Goal: Information Seeking & Learning: Compare options

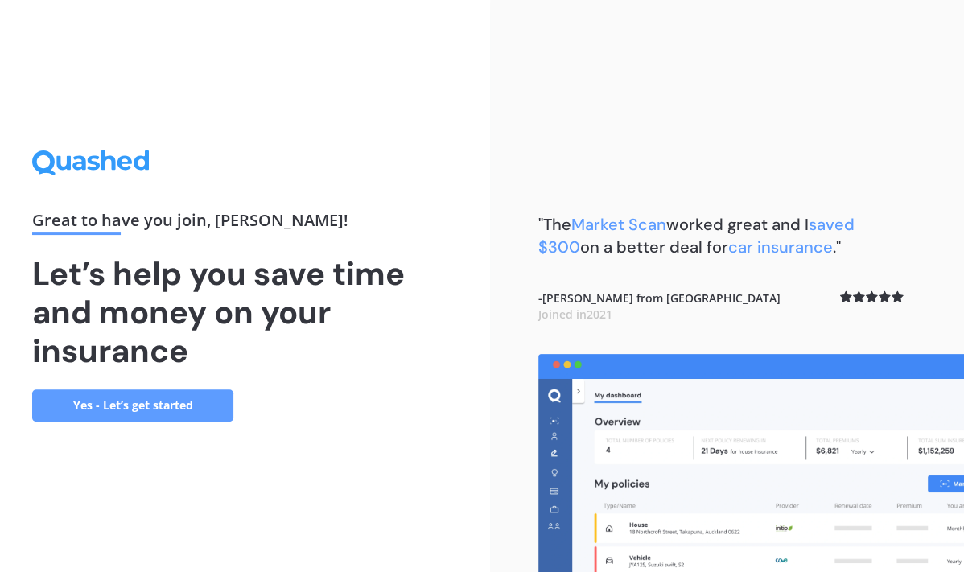
click at [160, 410] on link "Yes - Let’s get started" at bounding box center [132, 405] width 201 height 32
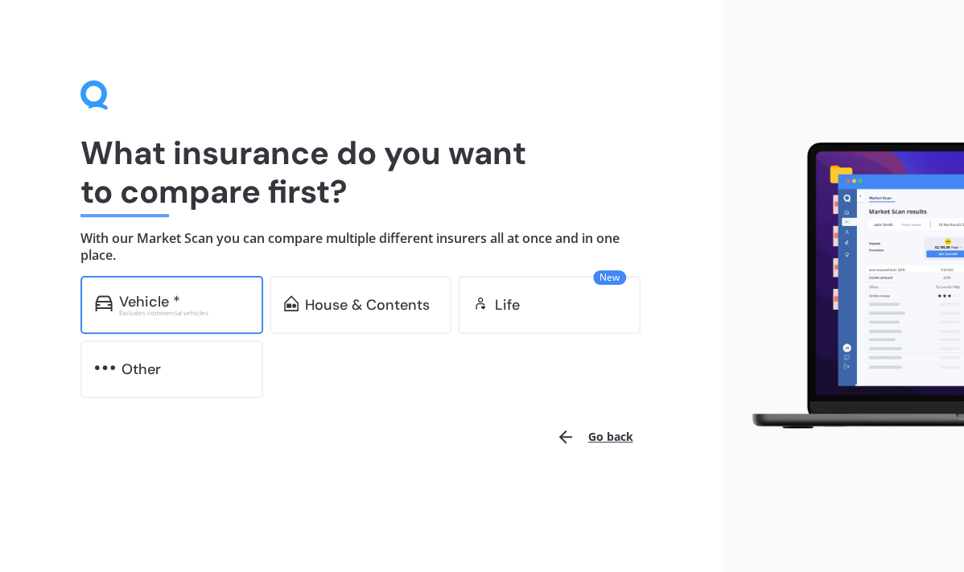
click at [212, 319] on div "Vehicle * Excludes commercial vehicles" at bounding box center [171, 305] width 183 height 58
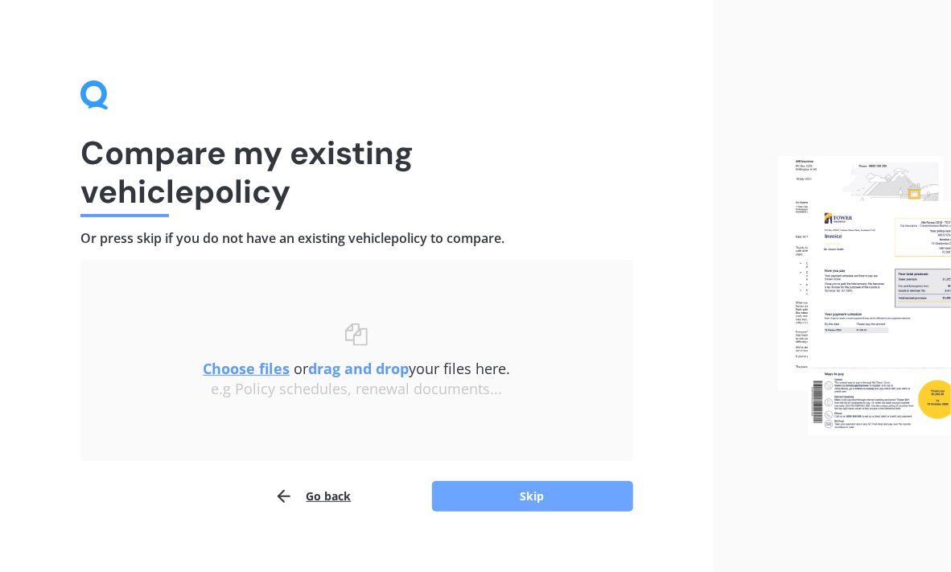
click at [473, 492] on button "Skip" at bounding box center [532, 496] width 201 height 31
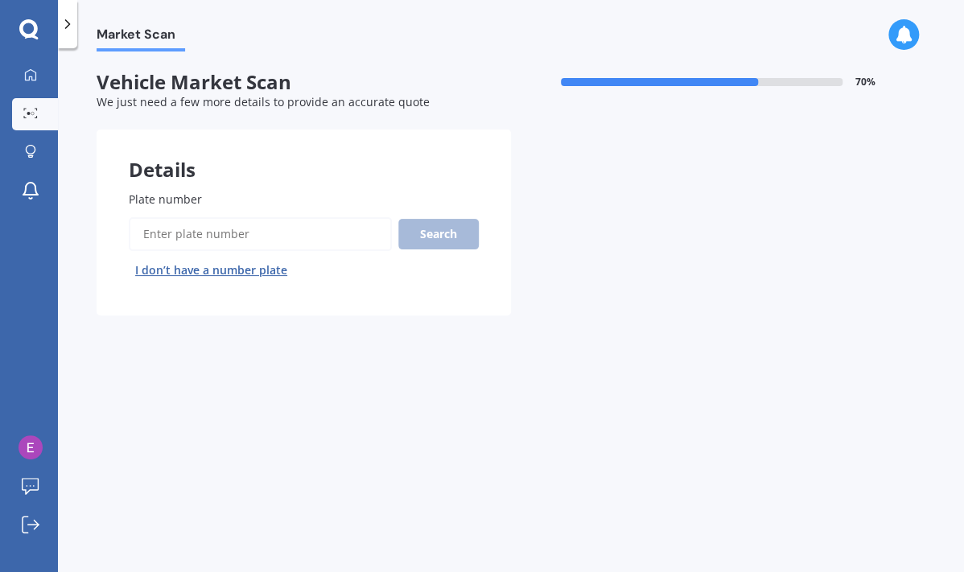
click at [200, 200] on label "Plate number" at bounding box center [301, 199] width 344 height 17
click at [200, 217] on input "Plate number" at bounding box center [260, 234] width 263 height 34
click at [200, 225] on input "Plate number" at bounding box center [260, 234] width 263 height 34
drag, startPoint x: 200, startPoint y: 227, endPoint x: 104, endPoint y: 220, distance: 96.0
click at [106, 223] on div "Plate number Search I don’t have a number plate" at bounding box center [304, 236] width 414 height 157
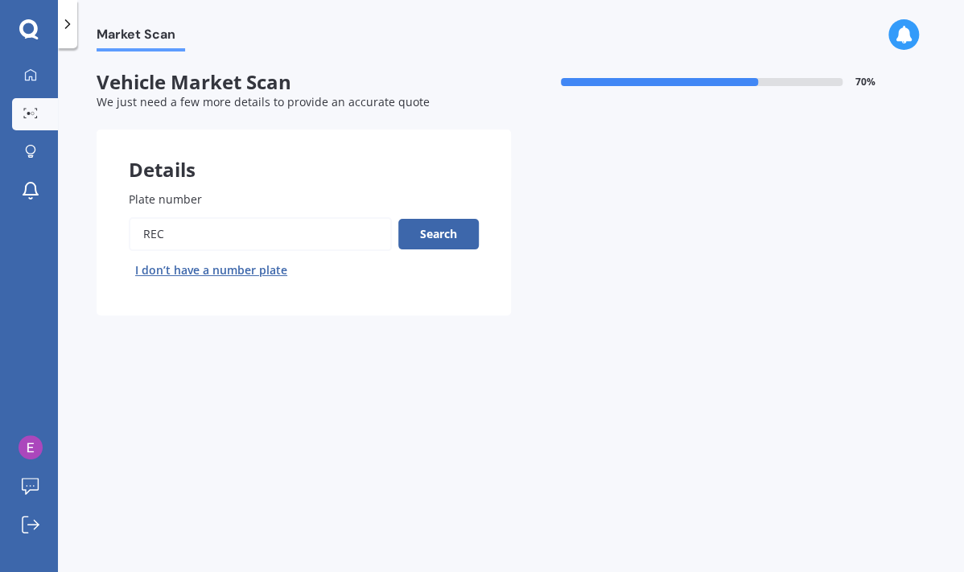
paste input "REC792"
type input "REC792"
click at [432, 231] on button "Search" at bounding box center [438, 234] width 80 height 31
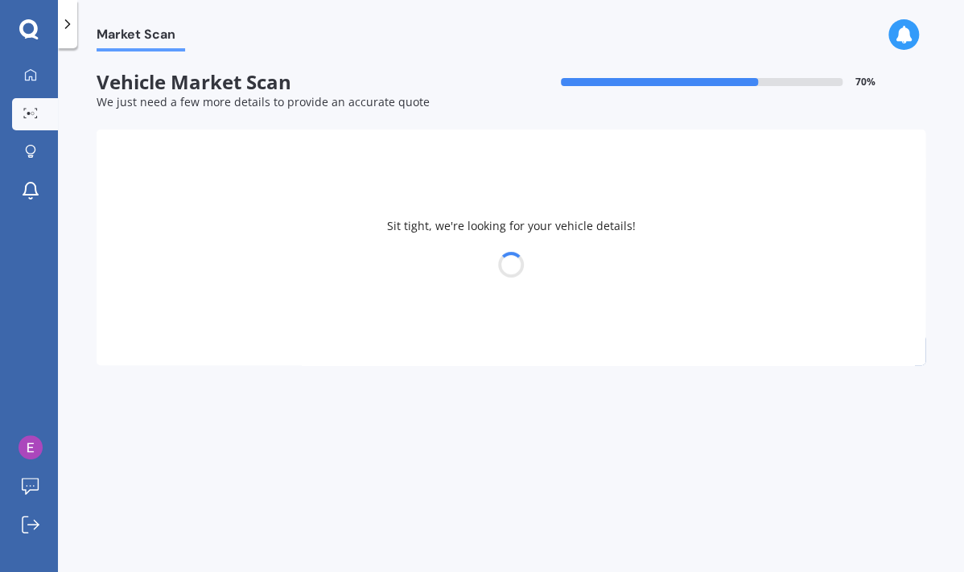
select select "LEXUS"
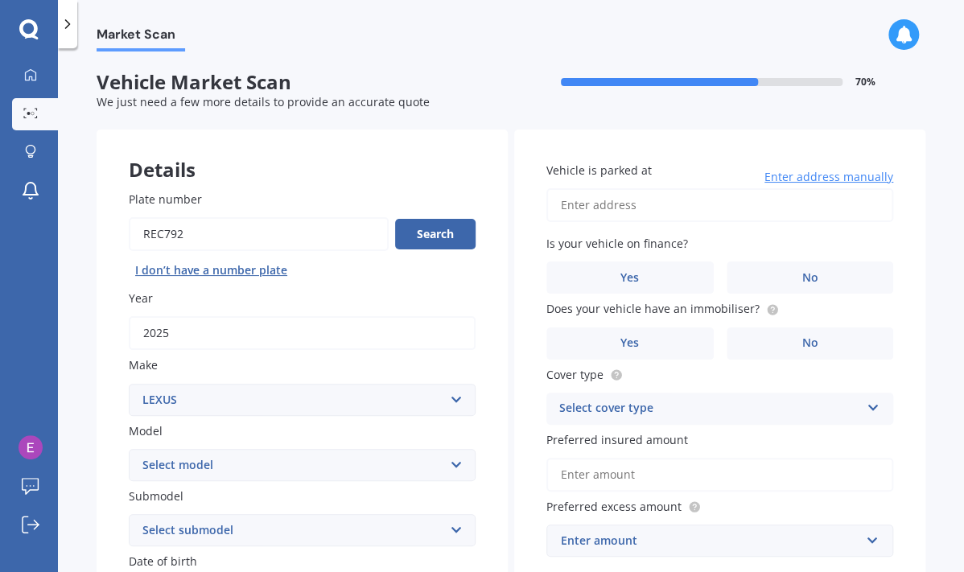
scroll to position [134, 0]
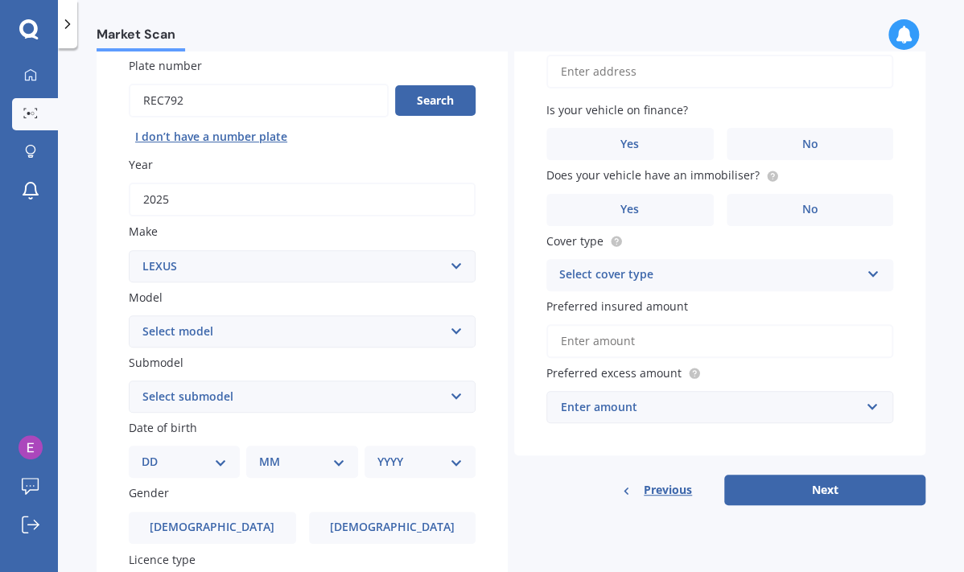
click at [372, 335] on select "Select model AS 460 CT 200 ES 300 ES 350 GS 250 GS 300 GS 350 GS 430 GS 450 GS …" at bounding box center [302, 331] width 347 height 32
click at [84, 282] on div "Market Scan Vehicle Market Scan 70 % We just need a few more details to provide…" at bounding box center [511, 313] width 906 height 524
click at [311, 405] on select "Select submodel" at bounding box center [302, 397] width 347 height 32
click at [311, 403] on select "Select submodel" at bounding box center [302, 397] width 347 height 32
click at [431, 102] on button "Search" at bounding box center [435, 100] width 80 height 31
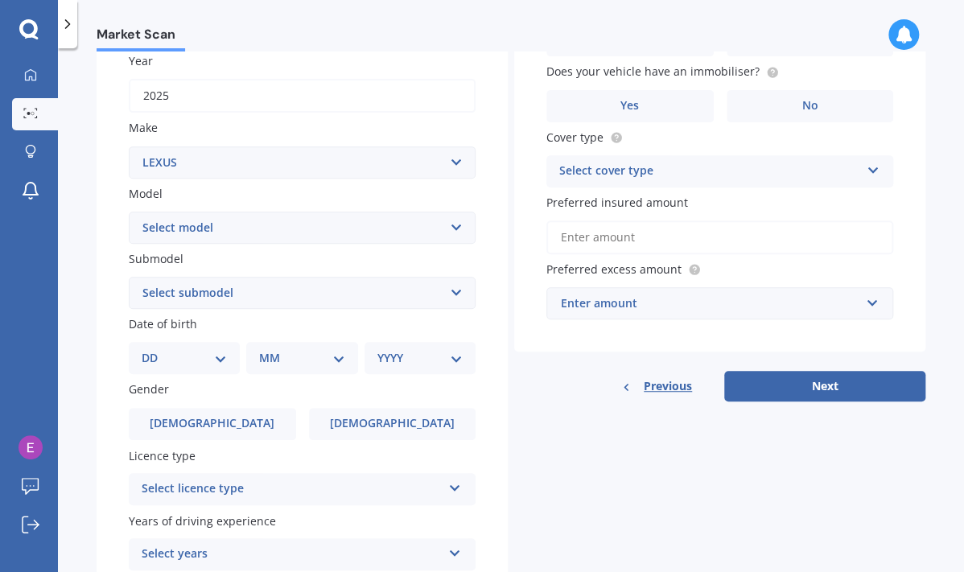
scroll to position [268, 0]
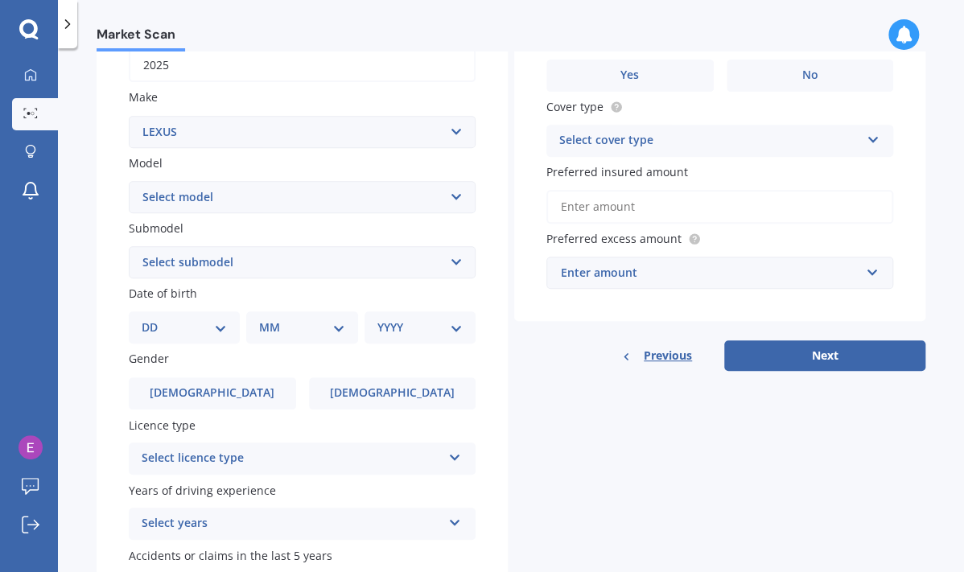
click at [226, 330] on div "DD 01 02 03 04 05 06 07 08 09 10 11 12 13 14 15 16 17 18 19 20 21 22 23 24 25 2…" at bounding box center [184, 327] width 111 height 32
click at [224, 328] on select "DD 01 02 03 04 05 06 07 08 09 10 11 12 13 14 15 16 17 18 19 20 21 22 23 24 25 2…" at bounding box center [184, 328] width 85 height 18
select select "14"
click at [154, 319] on select "DD 01 02 03 04 05 06 07 08 09 10 11 12 13 14 15 16 17 18 19 20 21 22 23 24 25 2…" at bounding box center [184, 328] width 85 height 18
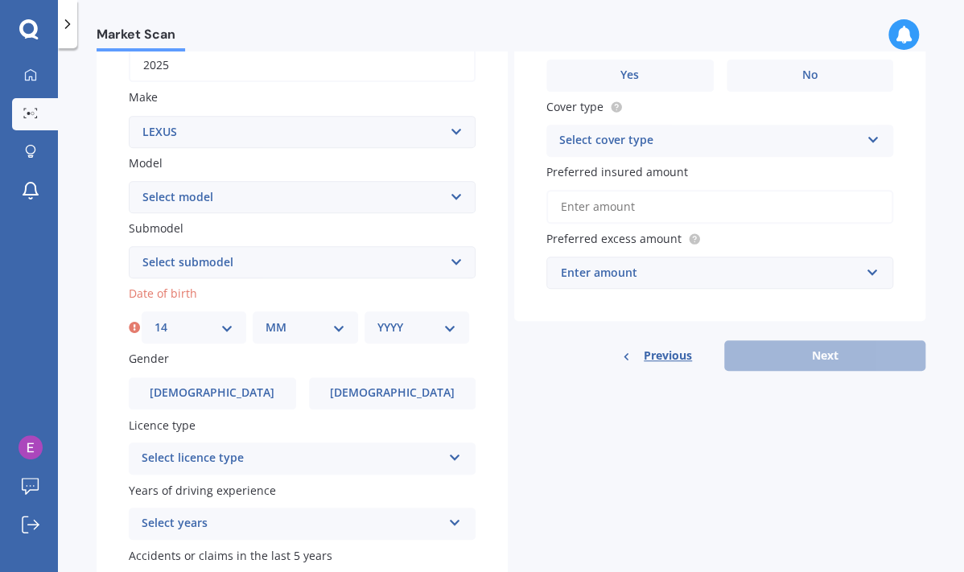
click at [296, 331] on select "MM 01 02 03 04 05 06 07 08 09 10 11 12" at bounding box center [304, 328] width 79 height 18
select select "04"
click at [265, 319] on select "MM 01 02 03 04 05 06 07 08 09 10 11 12" at bounding box center [304, 328] width 79 height 18
click at [438, 324] on select "YYYY 2025 2024 2023 2022 2021 2020 2019 2018 2017 2016 2015 2014 2013 2012 2011…" at bounding box center [416, 328] width 79 height 18
select select "1966"
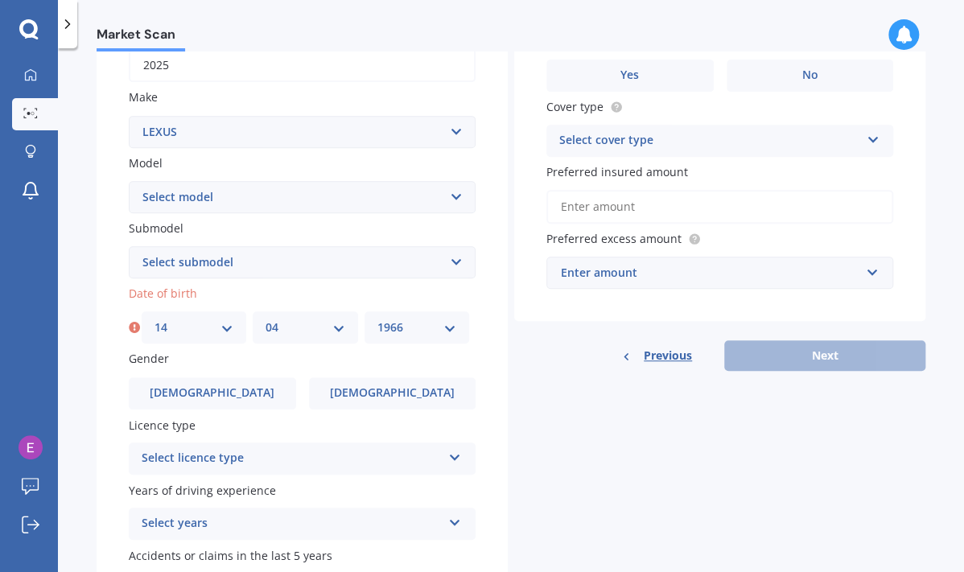
click at [377, 319] on select "YYYY 2025 2024 2023 2022 2021 2020 2019 2018 2017 2016 2015 2014 2013 2012 2011…" at bounding box center [416, 328] width 79 height 18
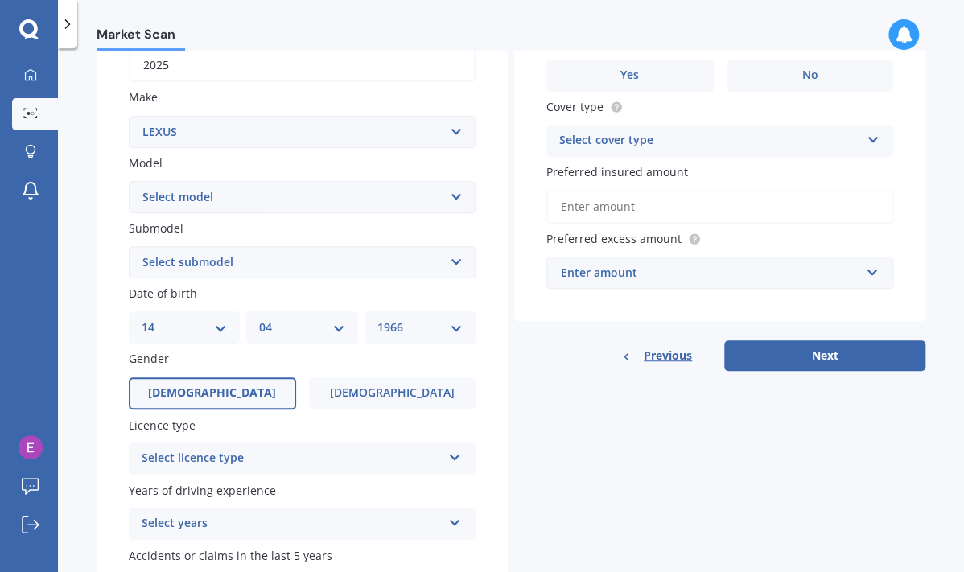
click at [248, 382] on label "[DEMOGRAPHIC_DATA]" at bounding box center [212, 393] width 167 height 32
click at [0, 0] on input "[DEMOGRAPHIC_DATA]" at bounding box center [0, 0] width 0 height 0
click at [335, 459] on div "Select licence type" at bounding box center [292, 458] width 300 height 19
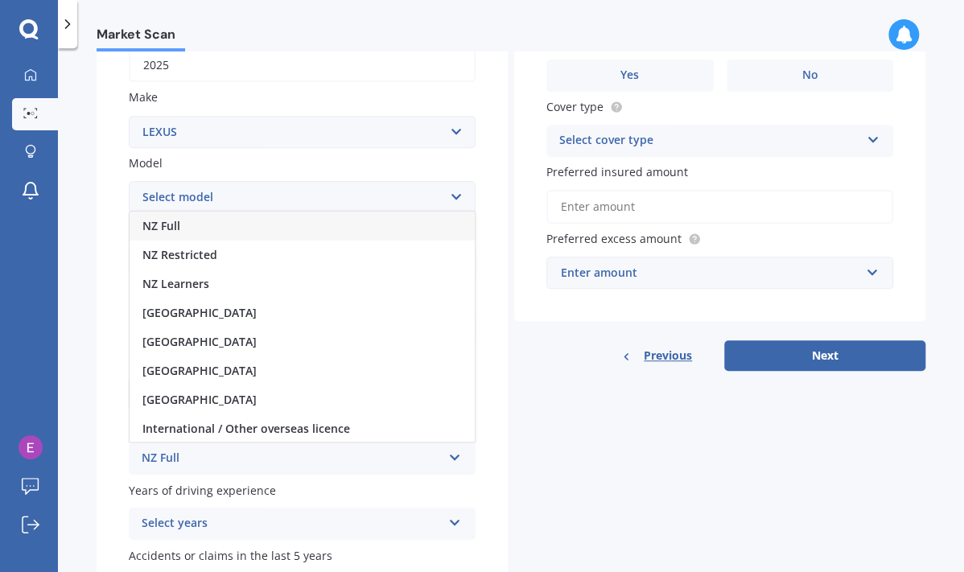
click at [403, 235] on div "NZ Full" at bounding box center [302, 226] width 345 height 29
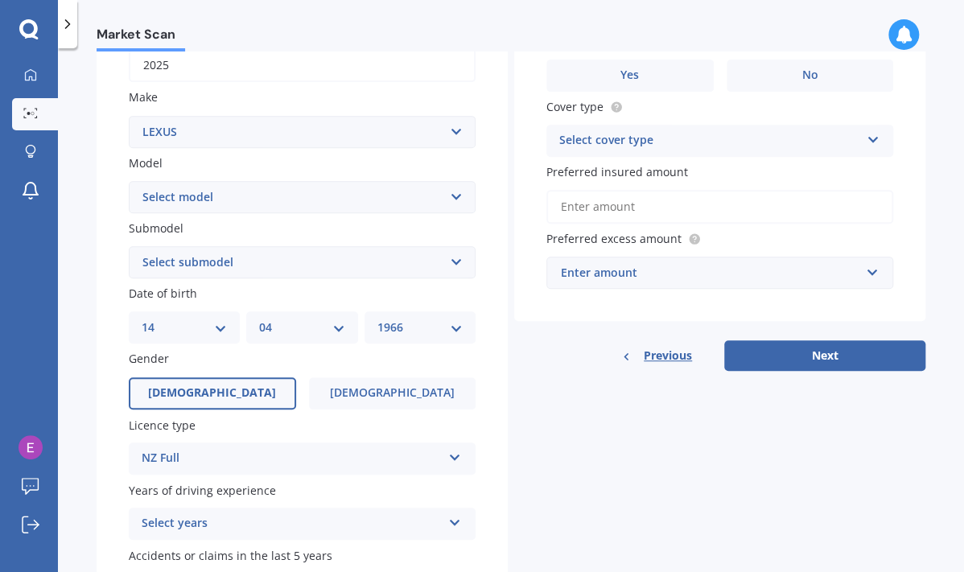
scroll to position [375, 0]
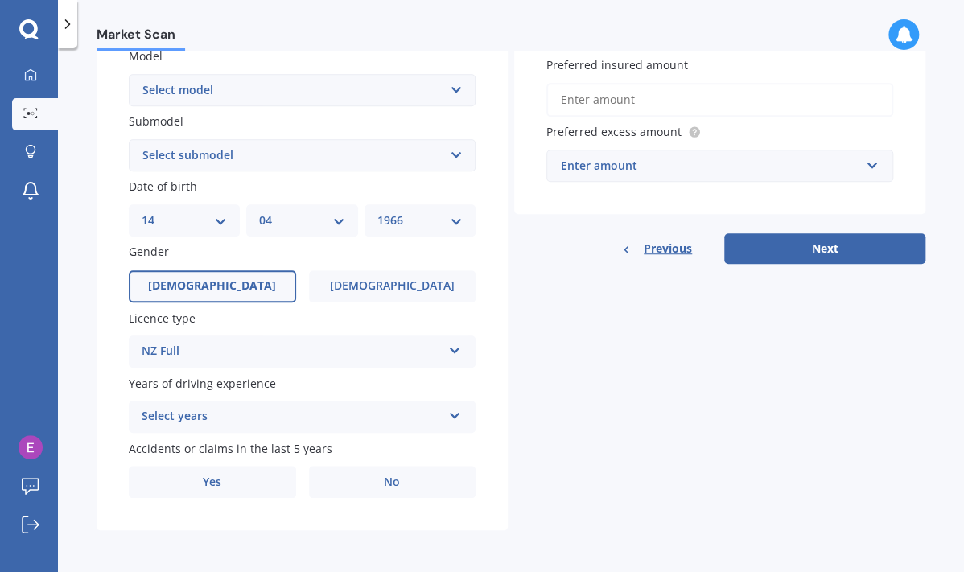
click at [457, 418] on icon at bounding box center [455, 412] width 14 height 11
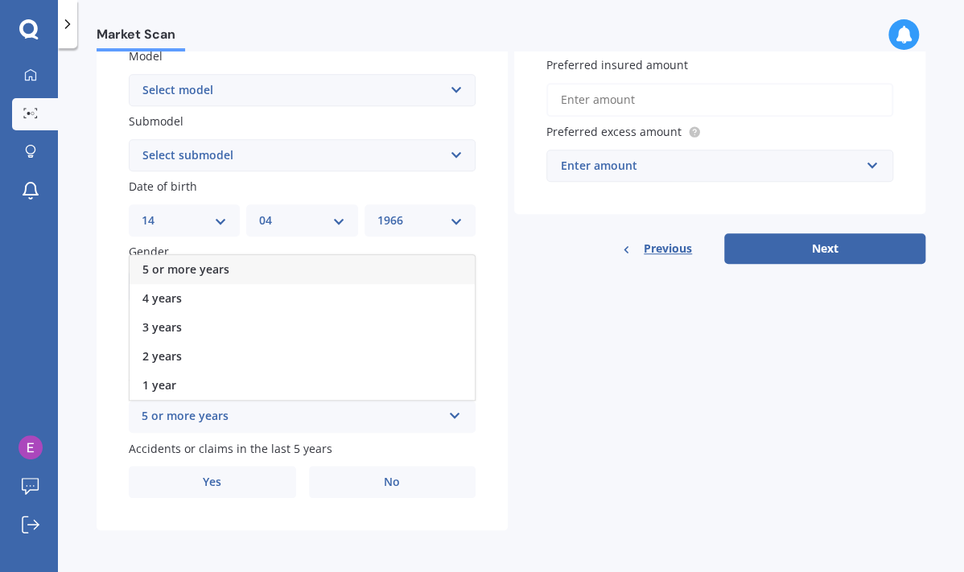
click at [427, 276] on div "5 or more years" at bounding box center [302, 269] width 345 height 29
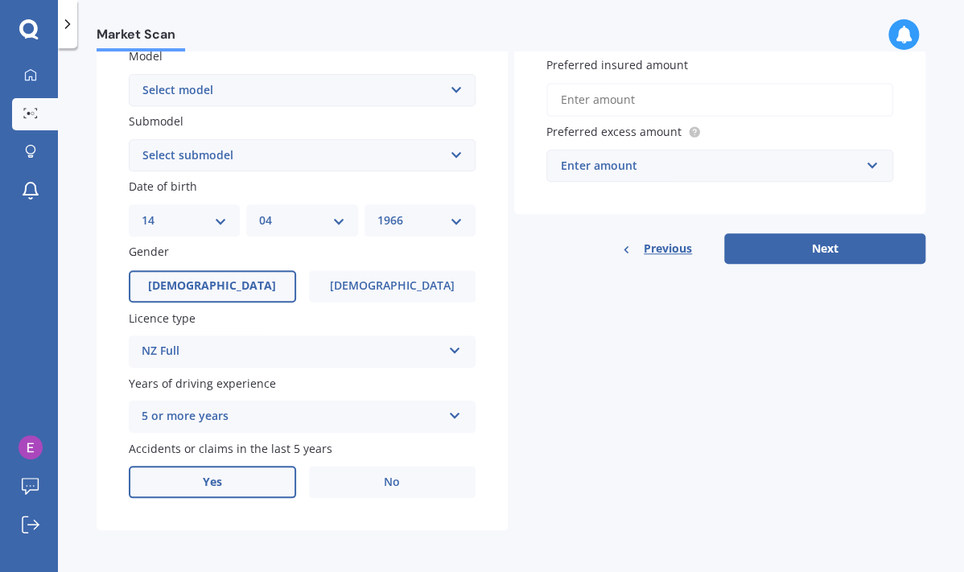
click at [235, 475] on label "Yes" at bounding box center [212, 482] width 167 height 32
click at [0, 0] on input "Yes" at bounding box center [0, 0] width 0 height 0
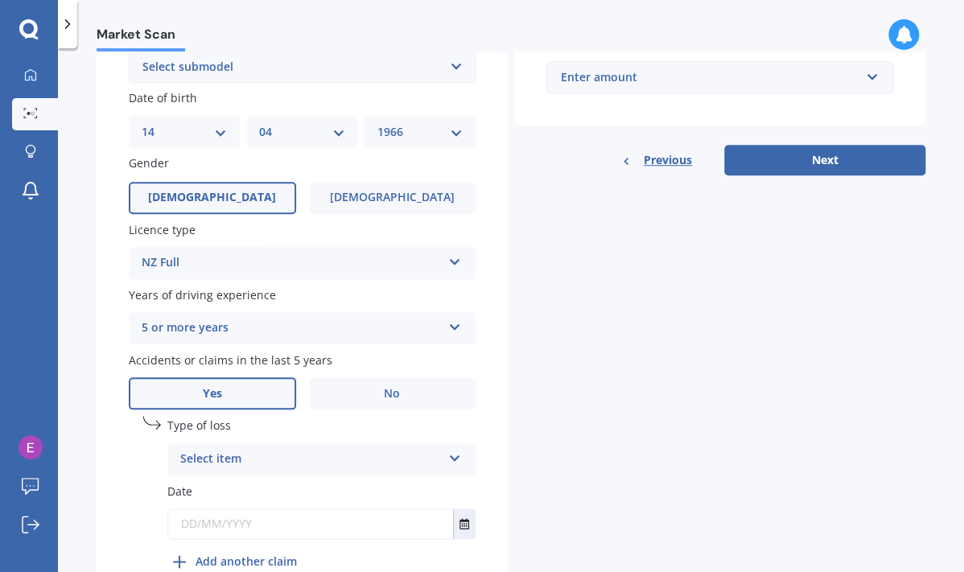
scroll to position [508, 0]
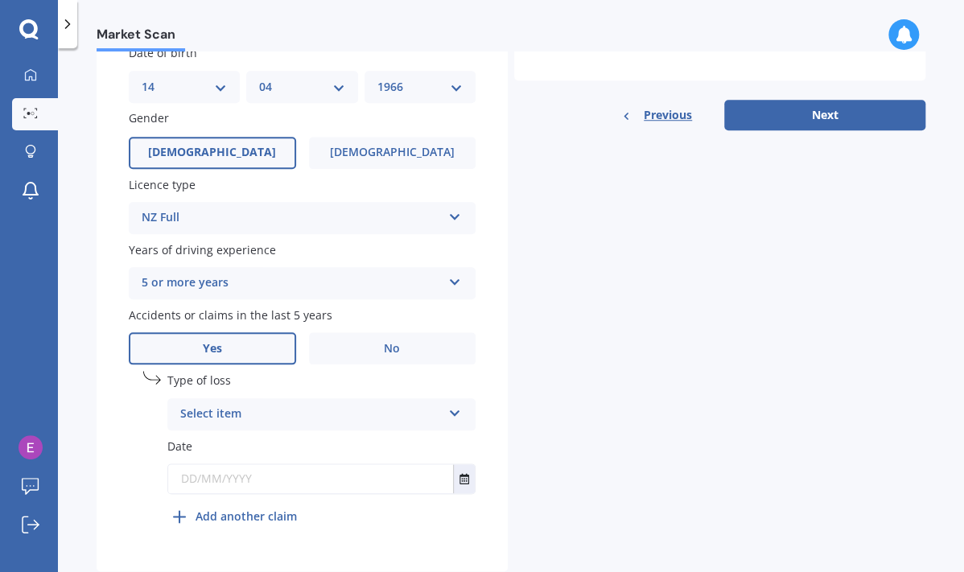
click at [429, 415] on div "Select item" at bounding box center [310, 414] width 261 height 19
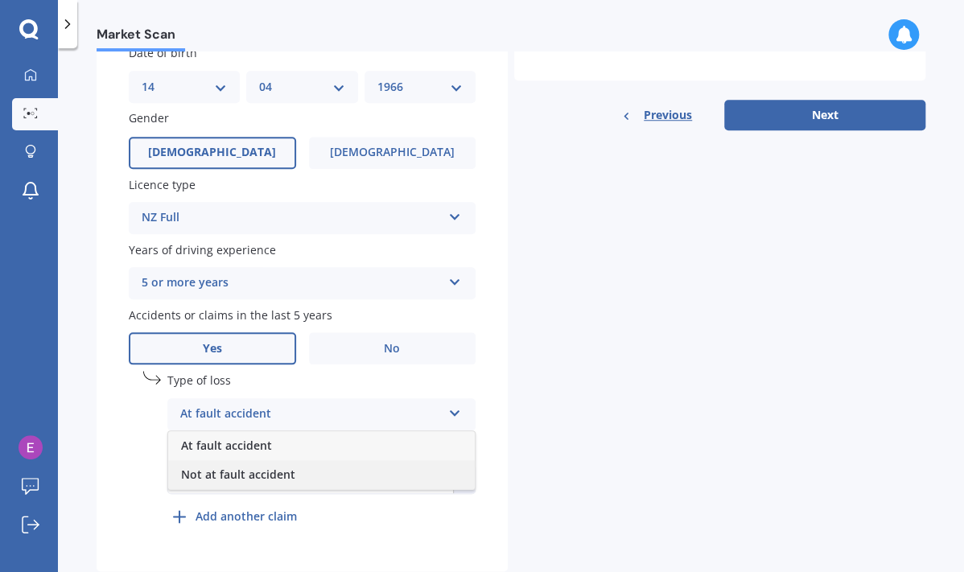
click at [395, 475] on div "Not at fault accident" at bounding box center [321, 474] width 307 height 29
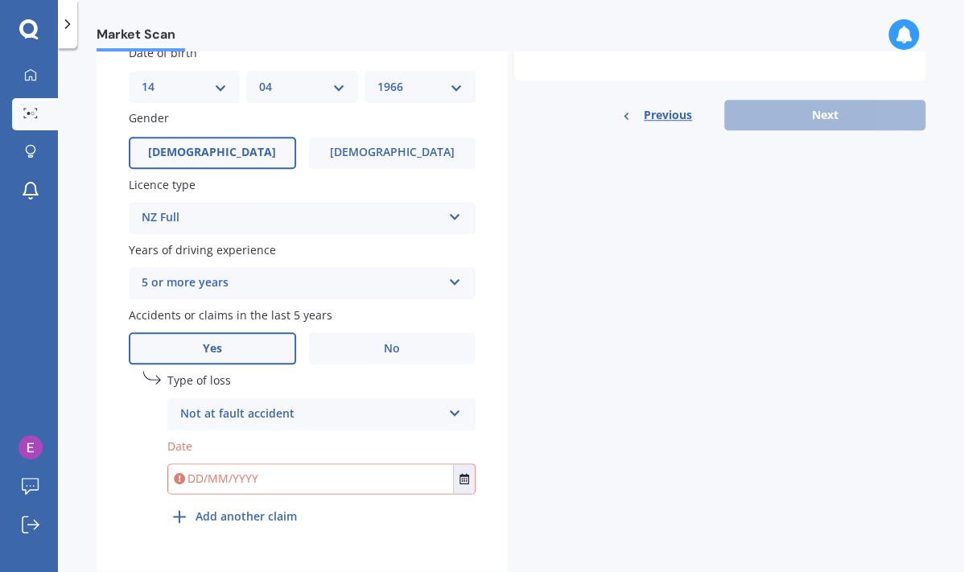
click at [392, 475] on input "text" at bounding box center [310, 478] width 285 height 29
click at [460, 480] on icon "Select date" at bounding box center [464, 478] width 10 height 11
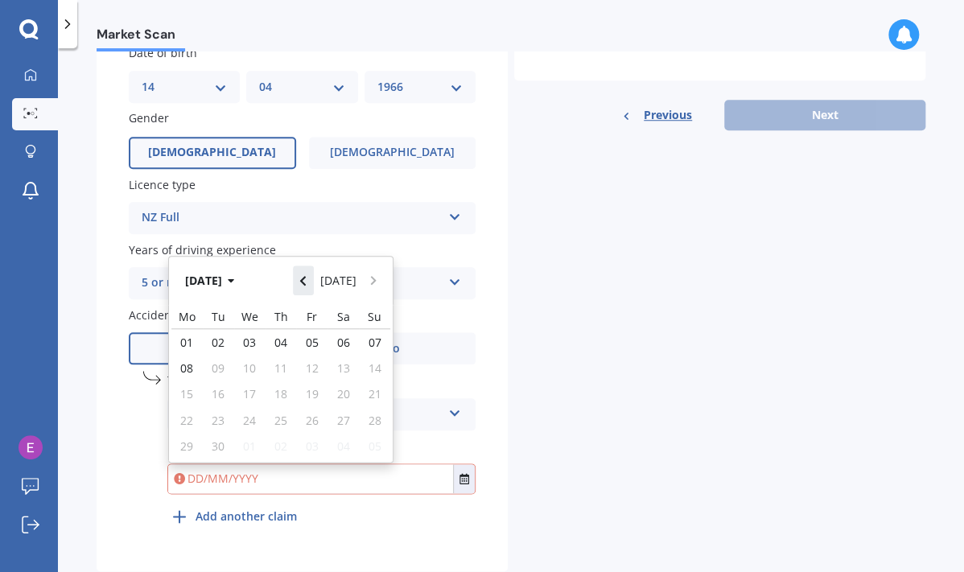
click at [312, 286] on button "Navigate back" at bounding box center [303, 279] width 21 height 29
click at [548, 386] on div "Details Plate number Search I don’t have a number plate Year [DATE] Make Select…" at bounding box center [511, 96] width 829 height 950
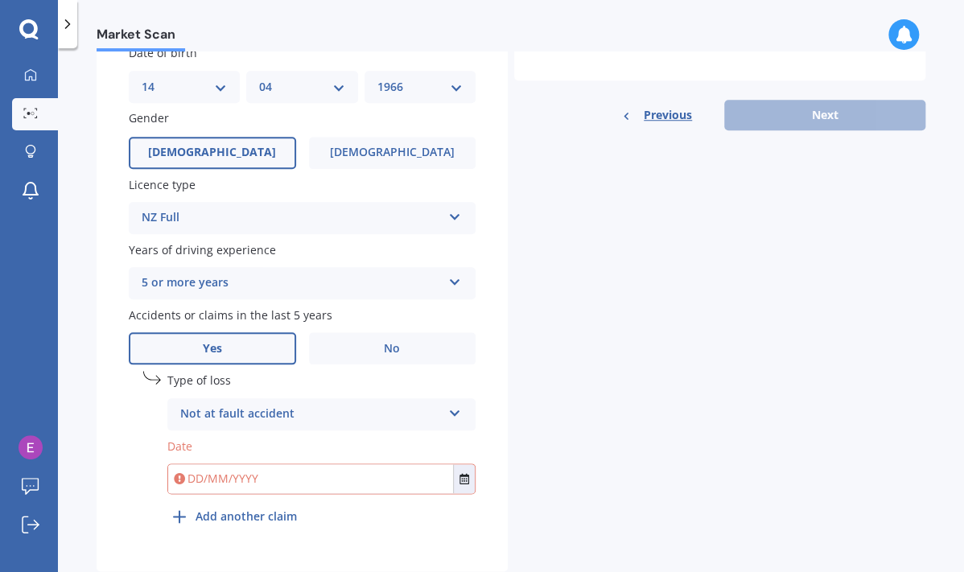
click at [200, 475] on input "text" at bounding box center [310, 478] width 285 height 29
type input "[DATE]"
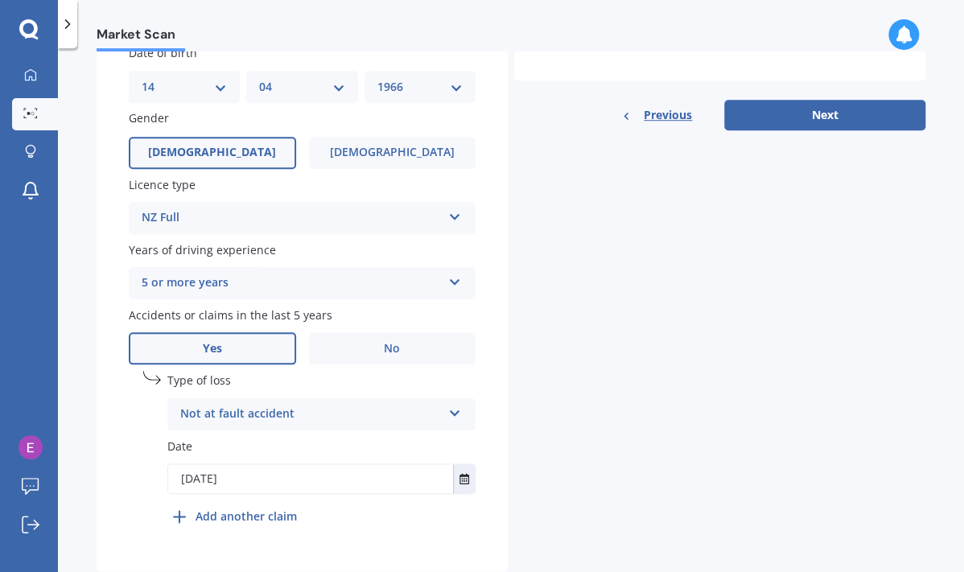
scroll to position [0, 0]
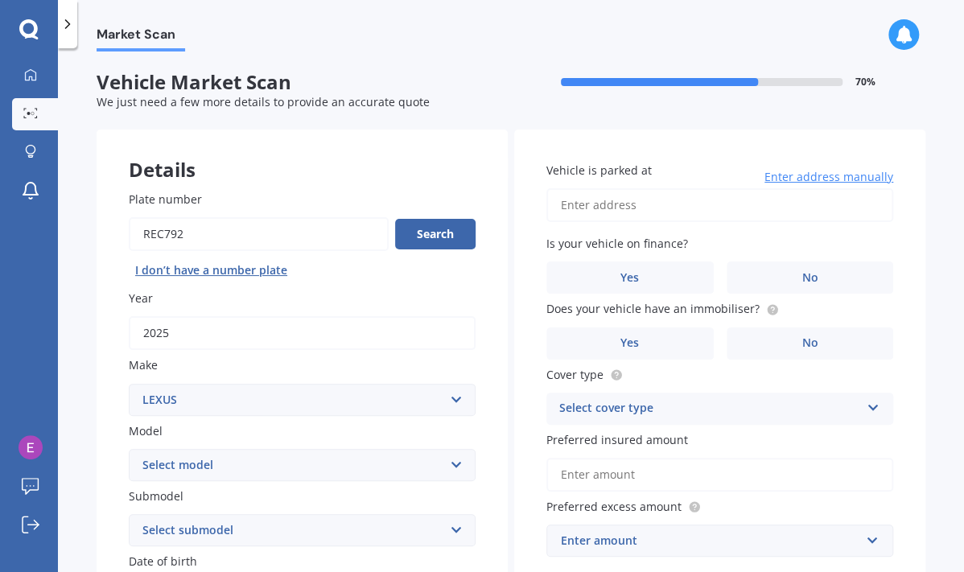
click at [611, 208] on input "Vehicle is parked at" at bounding box center [719, 205] width 347 height 34
type input "[STREET_ADDRESS]"
click at [773, 275] on label "No" at bounding box center [810, 277] width 167 height 32
click at [0, 0] on input "No" at bounding box center [0, 0] width 0 height 0
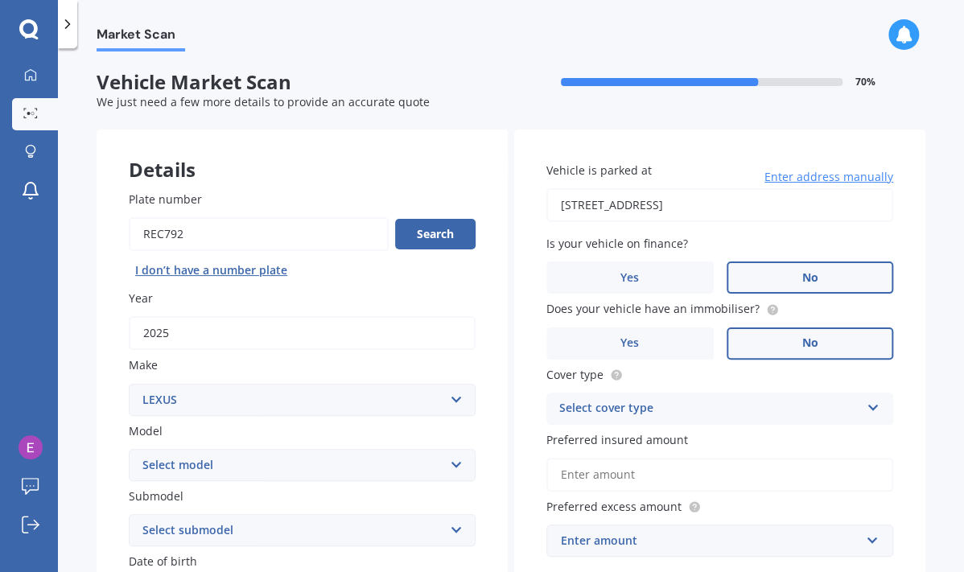
click at [825, 340] on label "No" at bounding box center [810, 343] width 167 height 32
click at [0, 0] on input "No" at bounding box center [0, 0] width 0 height 0
click at [801, 408] on div "Select cover type" at bounding box center [709, 408] width 300 height 19
click at [767, 440] on div "Comprehensive" at bounding box center [719, 440] width 345 height 29
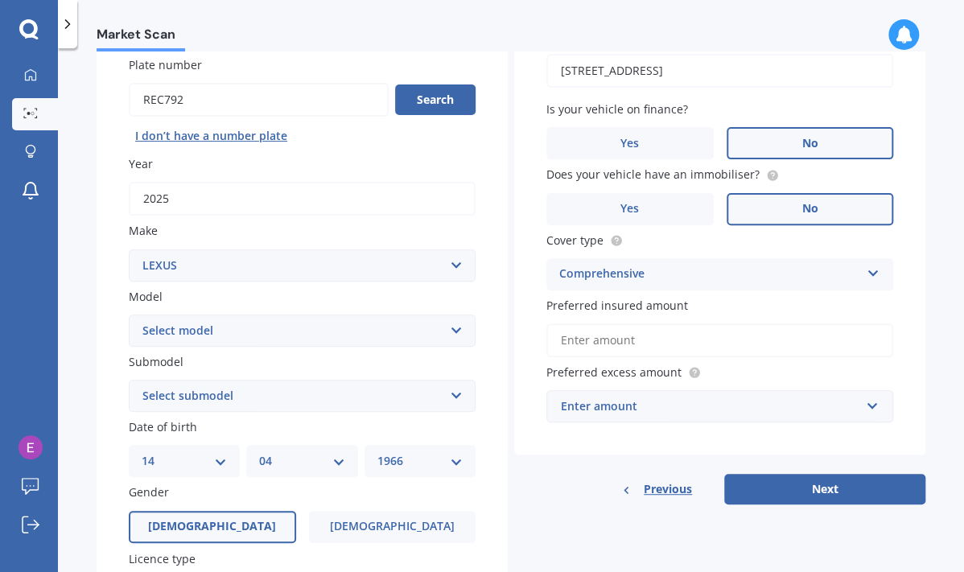
click at [686, 334] on input "Preferred insured amount" at bounding box center [719, 340] width 347 height 34
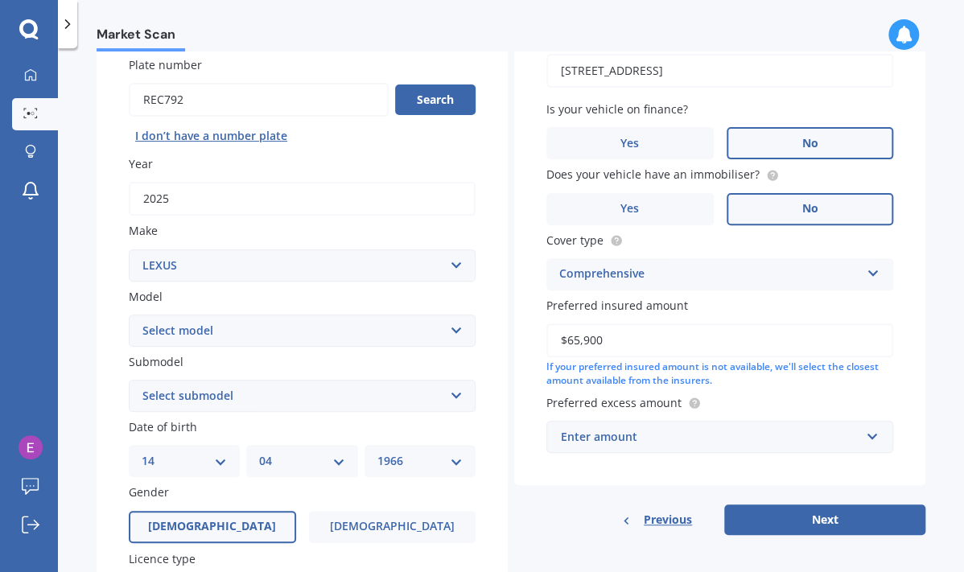
type input "$65,900"
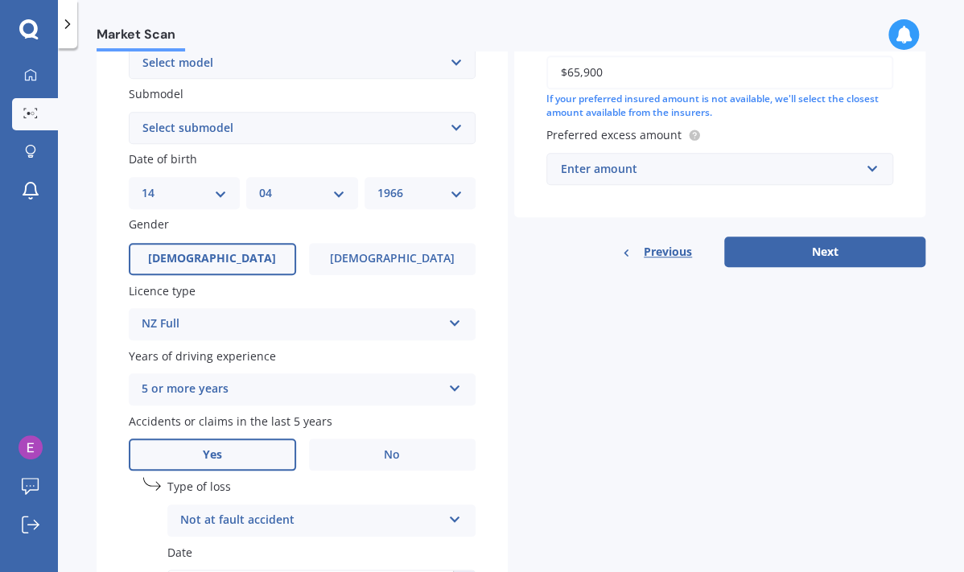
scroll to position [550, 0]
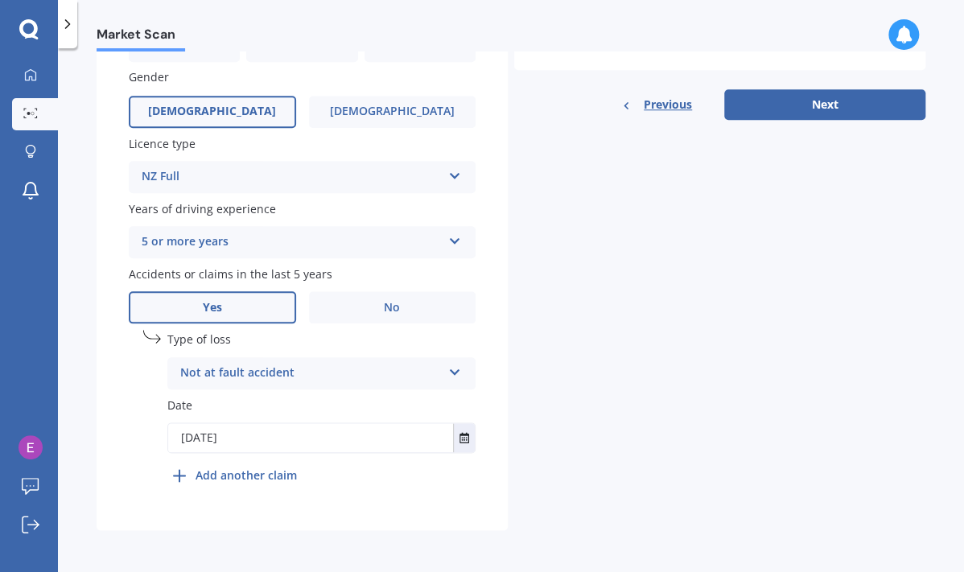
click at [554, 340] on div "Details Plate number Search I don’t have a number plate Year [DATE] Make Select…" at bounding box center [511, 55] width 829 height 950
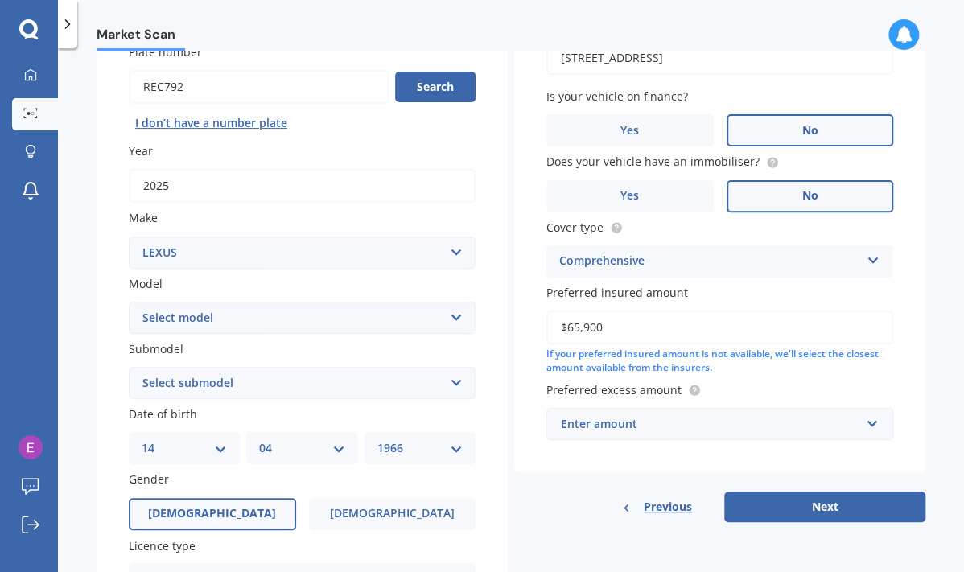
scroll to position [0, 0]
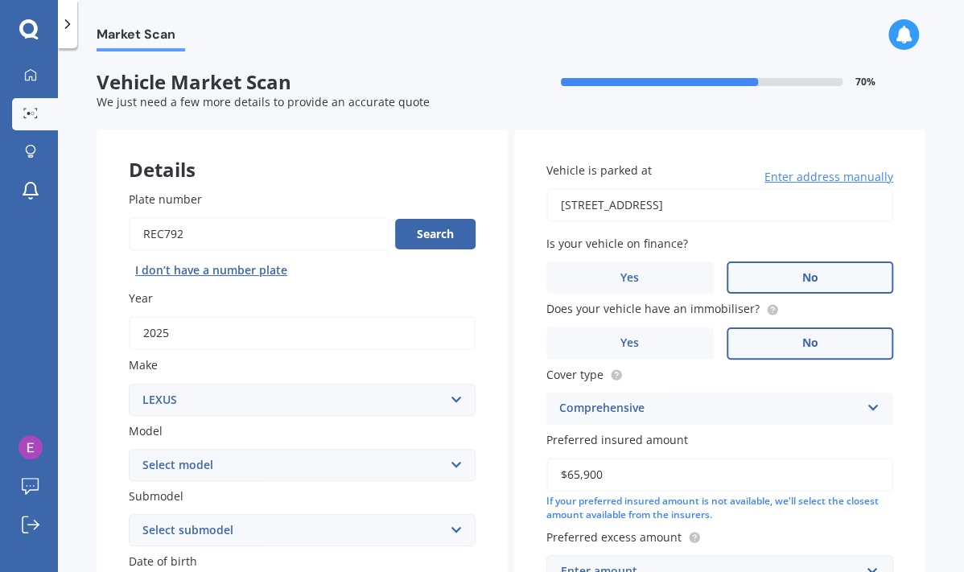
click at [447, 466] on select "Select model AS 460 CT 200 ES 300 ES 350 GS 250 GS 300 GS 350 GS 430 GS 450 GS …" at bounding box center [302, 465] width 347 height 32
click at [514, 480] on div "Vehicle is parked at [STREET_ADDRESS] Enter address manually Is your vehicle on…" at bounding box center [719, 375] width 411 height 490
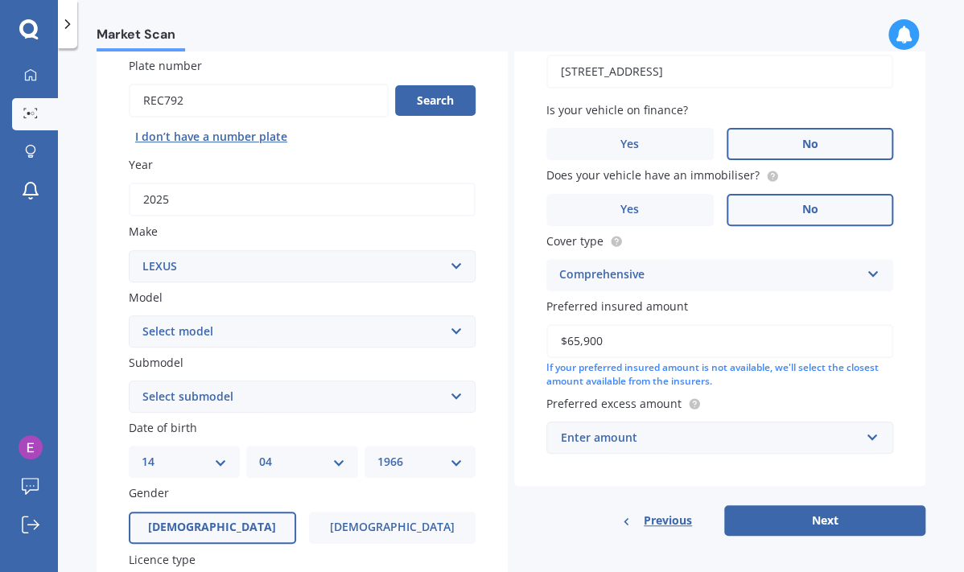
scroll to position [268, 0]
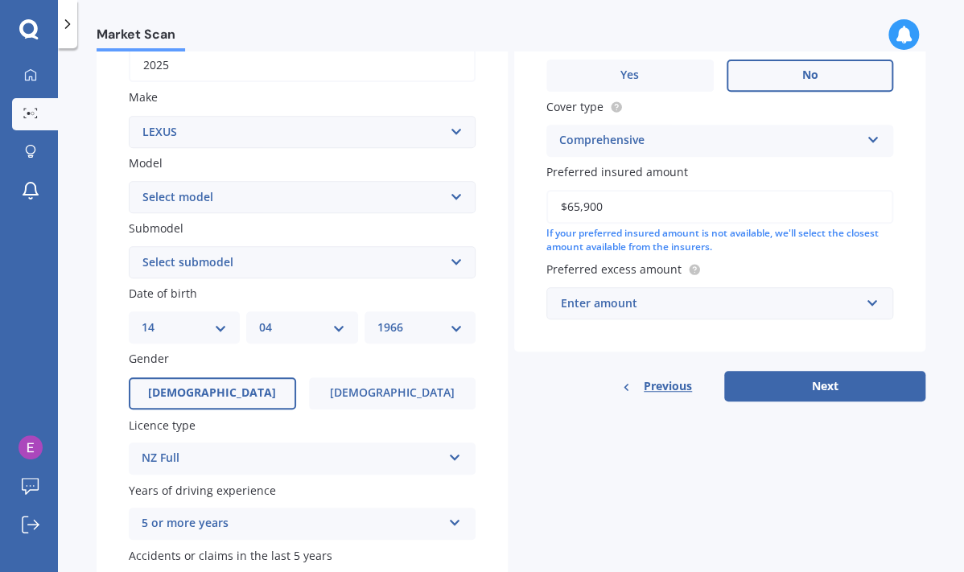
click at [705, 302] on div "Enter amount" at bounding box center [710, 303] width 298 height 18
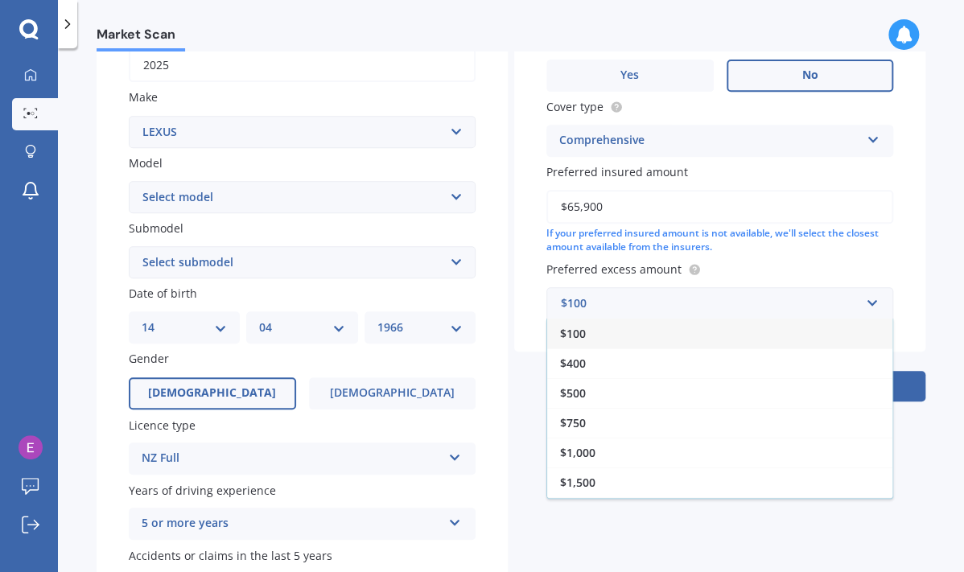
click at [650, 390] on div "$500" at bounding box center [719, 393] width 345 height 30
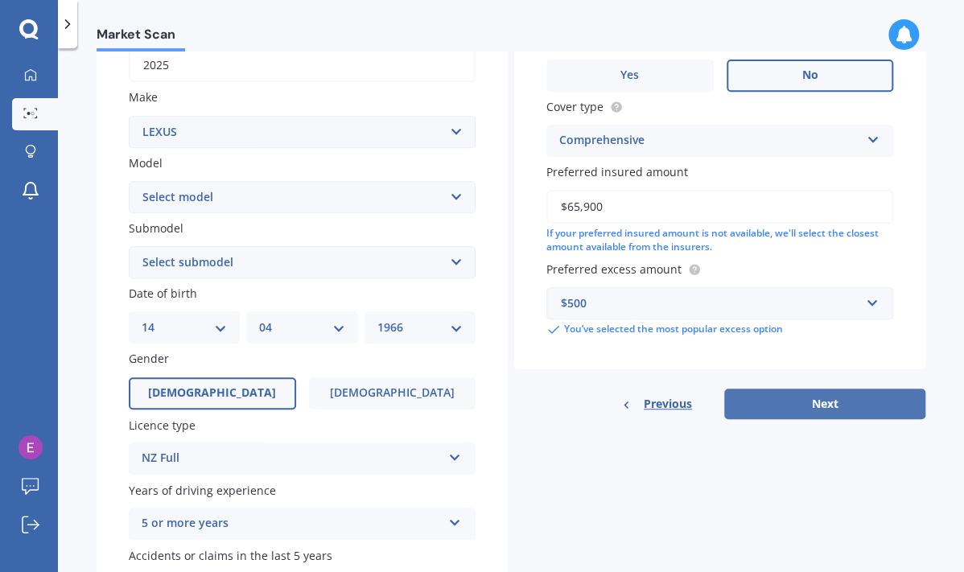
click at [782, 398] on button "Next" at bounding box center [824, 404] width 201 height 31
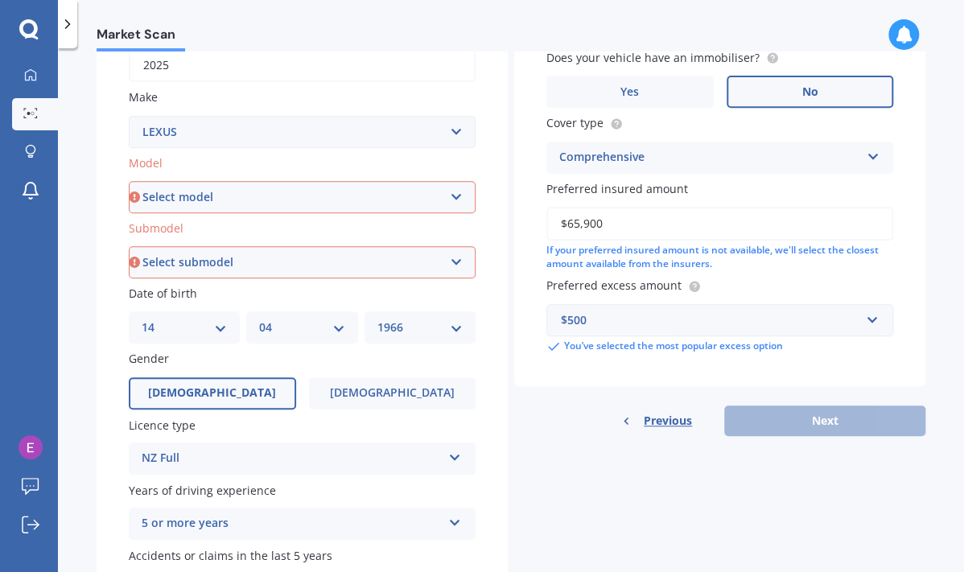
click at [451, 197] on select "Select model AS 460 CT 200 ES 300 ES 350 GS 250 GS 300 GS 350 GS 430 GS 450 GS …" at bounding box center [302, 197] width 347 height 32
click at [340, 191] on select "Select model AS 460 CT 200 ES 300 ES 350 GS 250 GS 300 GS 350 GS 430 GS 450 GS …" at bounding box center [302, 197] width 347 height 32
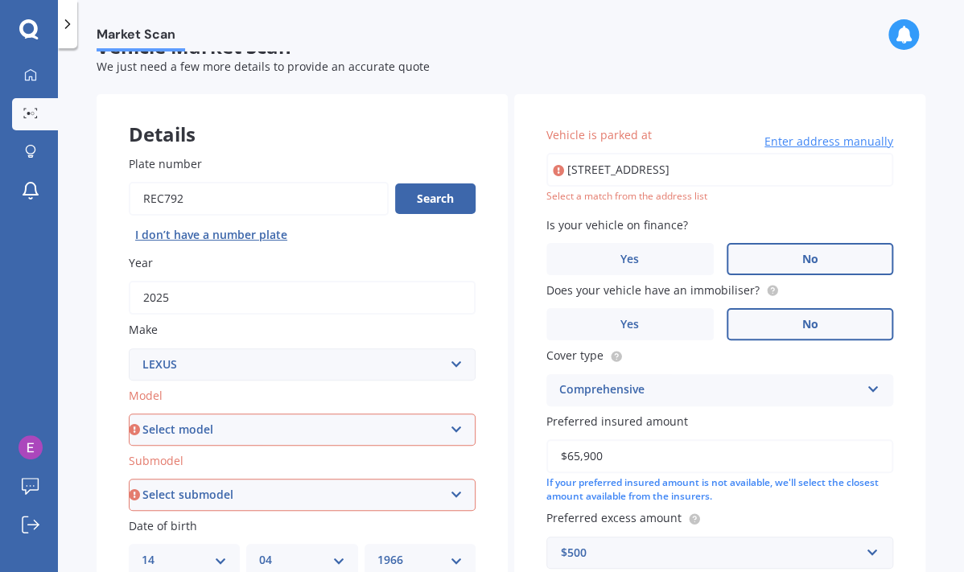
scroll to position [0, 0]
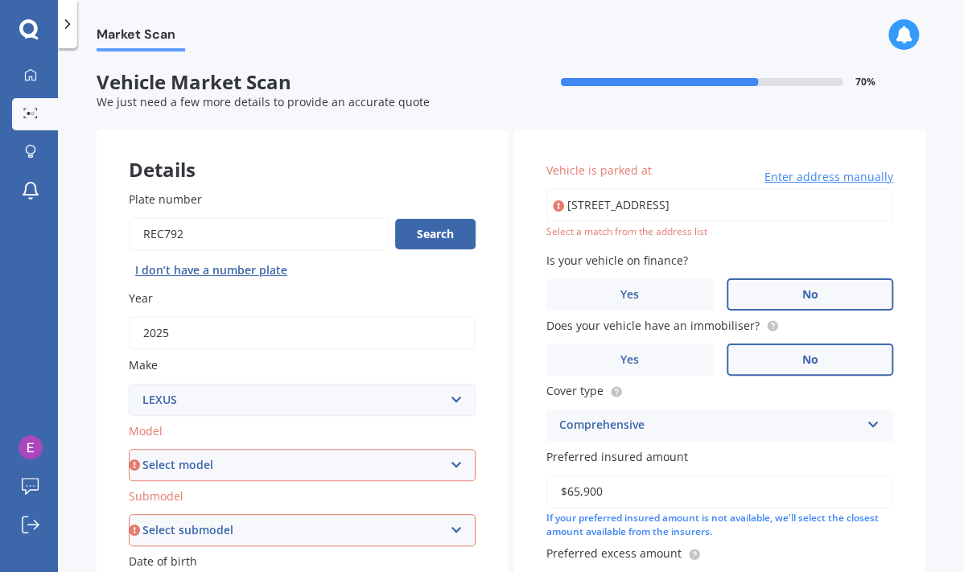
click at [240, 269] on button "I don’t have a number plate" at bounding box center [211, 270] width 165 height 26
click at [378, 400] on select "Select make AC ALFA ROMEO ASTON MARTIN AUDI AUSTIN BEDFORD Bentley BMW BYD CADI…" at bounding box center [302, 400] width 347 height 32
select select "LEXUS"
click at [129, 384] on select "Select make AC ALFA ROMEO ASTON MARTIN AUDI AUSTIN BEDFORD Bentley BMW BYD CADI…" at bounding box center [302, 400] width 347 height 32
click at [403, 471] on select "Select model AS 460 CT 200 ES 300 ES 350 GS 250 GS 300 GS 350 GS 430 GS 450 GS …" at bounding box center [302, 465] width 347 height 32
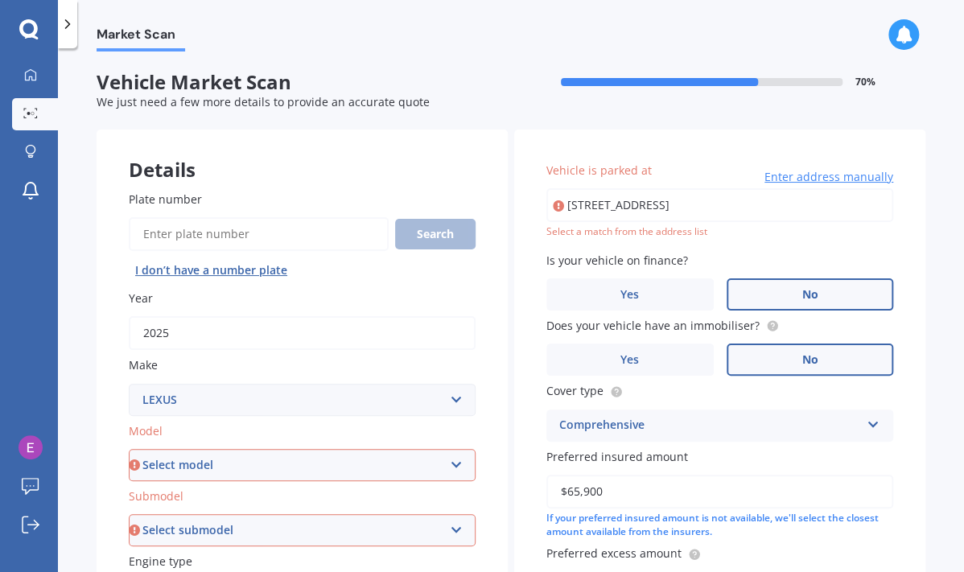
click at [96, 315] on div "Market Scan Vehicle Market Scan 70 % We just need a few more details to provide…" at bounding box center [511, 313] width 906 height 524
